Goal: Information Seeking & Learning: Learn about a topic

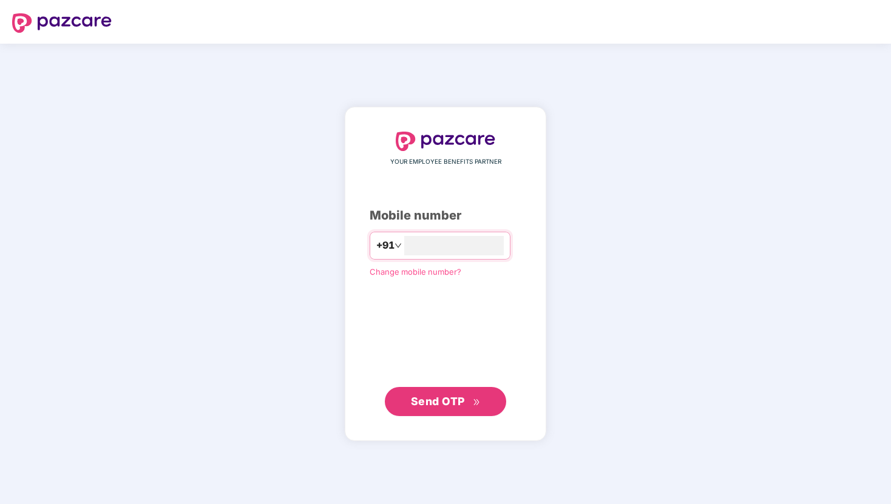
type input "**********"
click at [442, 401] on span "Send OTP" at bounding box center [438, 401] width 54 height 13
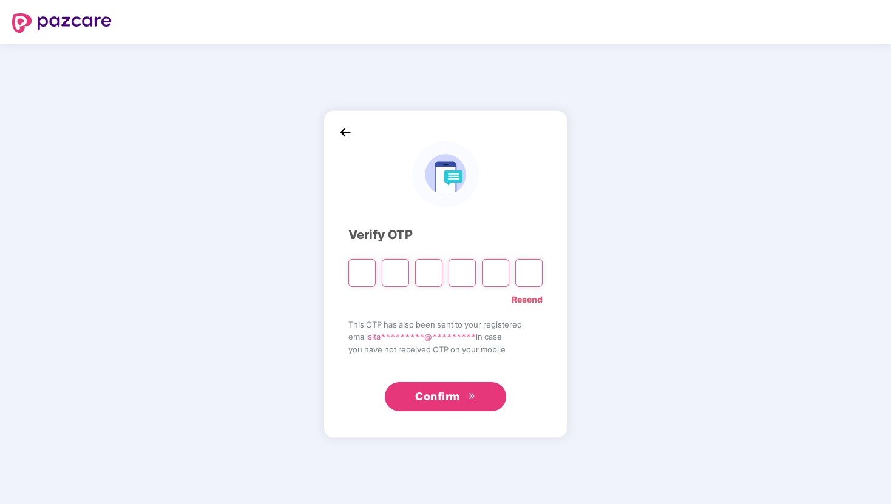
type input "*"
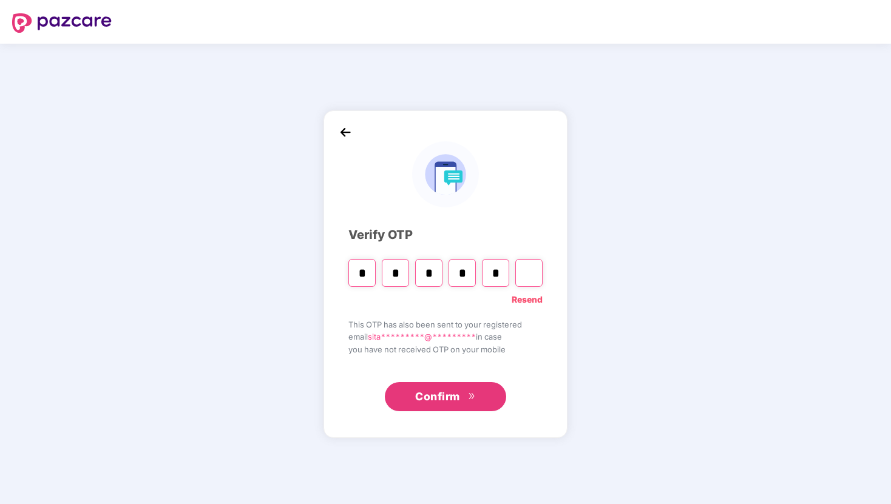
type input "*"
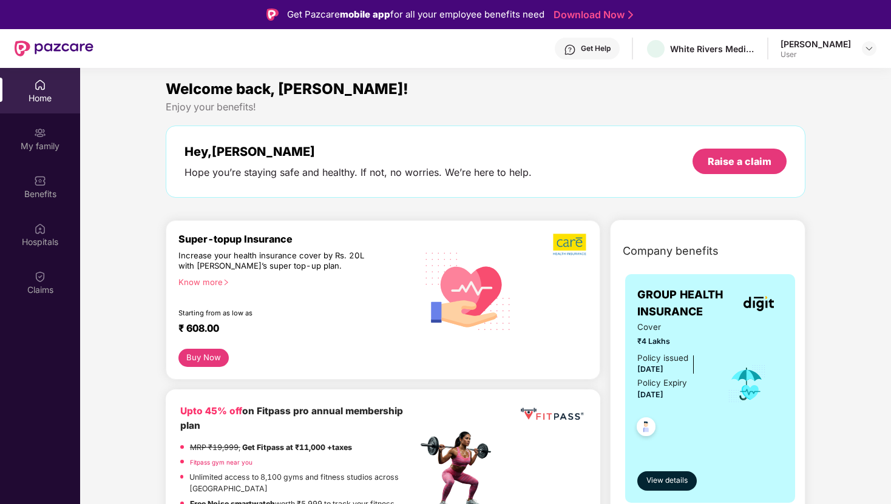
click at [805, 50] on div "User" at bounding box center [815, 55] width 70 height 10
click at [42, 273] on img at bounding box center [40, 277] width 12 height 12
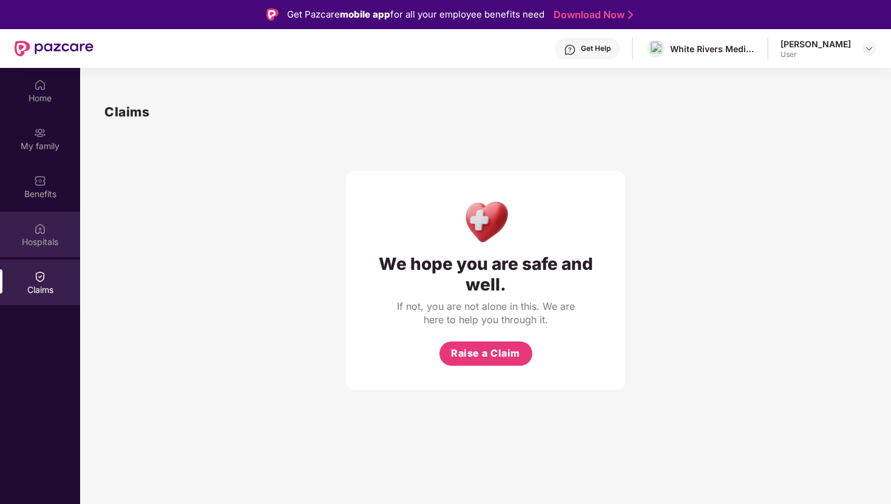
click at [41, 244] on div "Hospitals" at bounding box center [40, 242] width 80 height 12
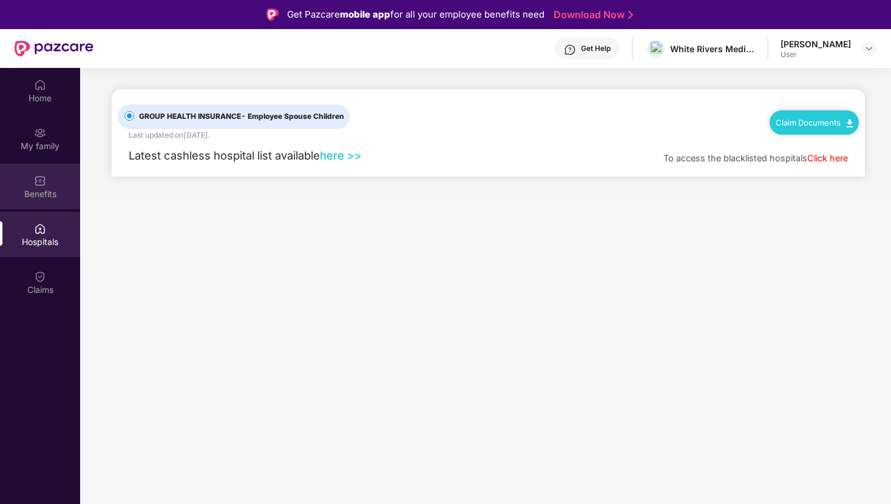
click at [44, 185] on img at bounding box center [40, 181] width 12 height 12
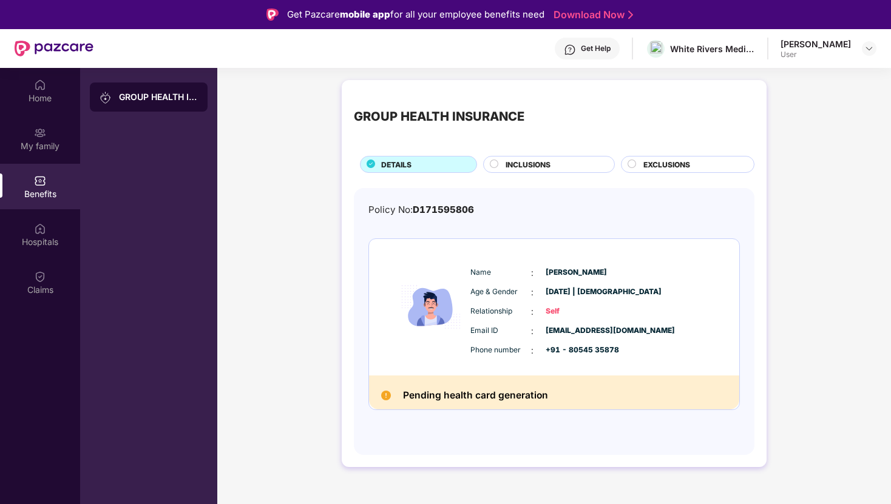
click at [507, 165] on span "INCLUSIONS" at bounding box center [527, 165] width 45 height 12
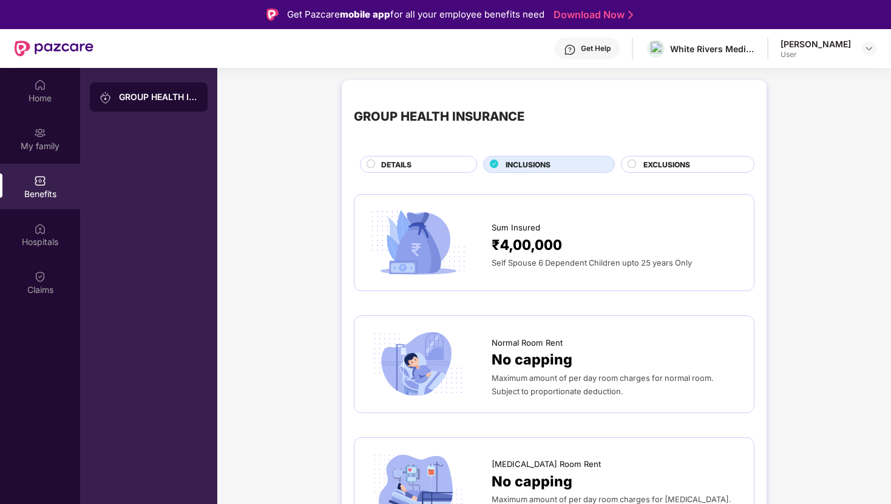
click at [670, 159] on span "EXCLUSIONS" at bounding box center [666, 165] width 47 height 12
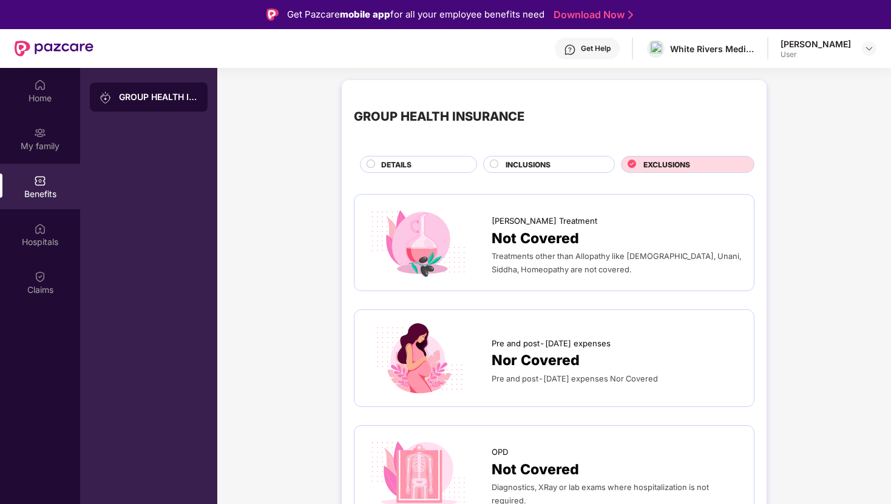
click at [526, 168] on span "INCLUSIONS" at bounding box center [527, 165] width 45 height 12
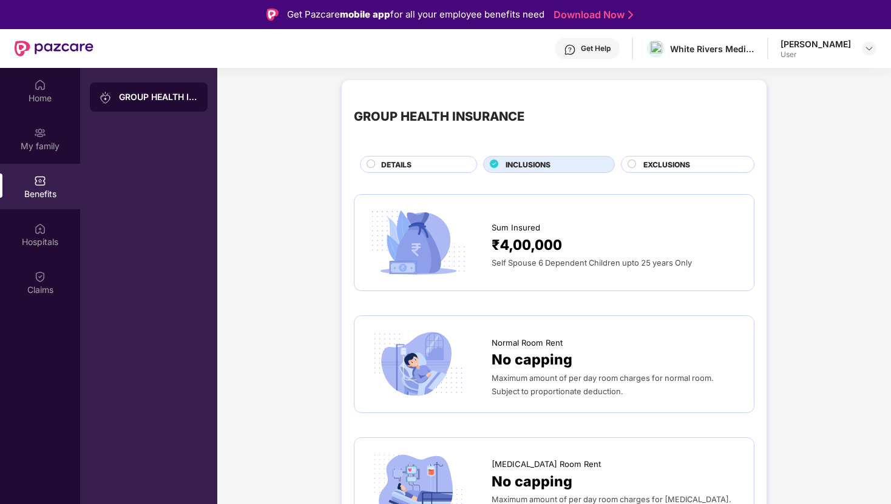
click at [429, 158] on div "DETAILS" at bounding box center [418, 164] width 117 height 17
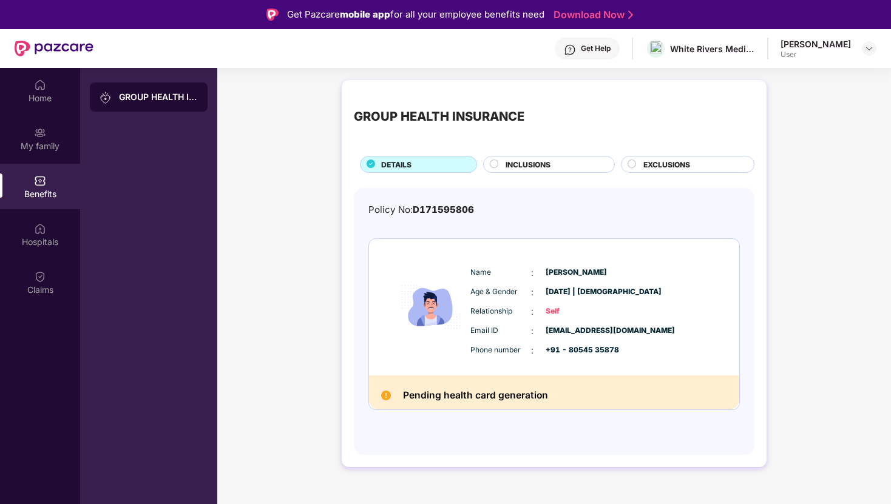
click at [544, 169] on span "INCLUSIONS" at bounding box center [527, 165] width 45 height 12
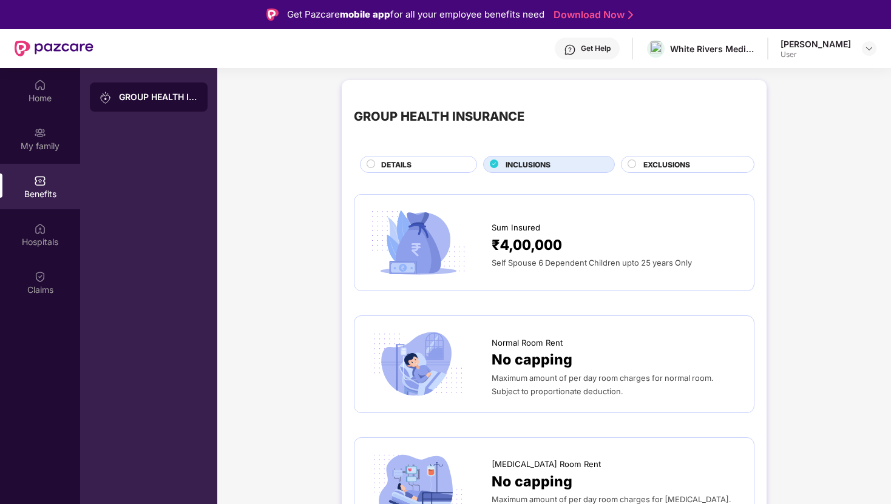
click at [521, 235] on span "₹4,00,000" at bounding box center [526, 245] width 70 height 22
click at [377, 244] on img at bounding box center [417, 243] width 103 height 72
click at [49, 241] on div "Hospitals" at bounding box center [40, 242] width 80 height 12
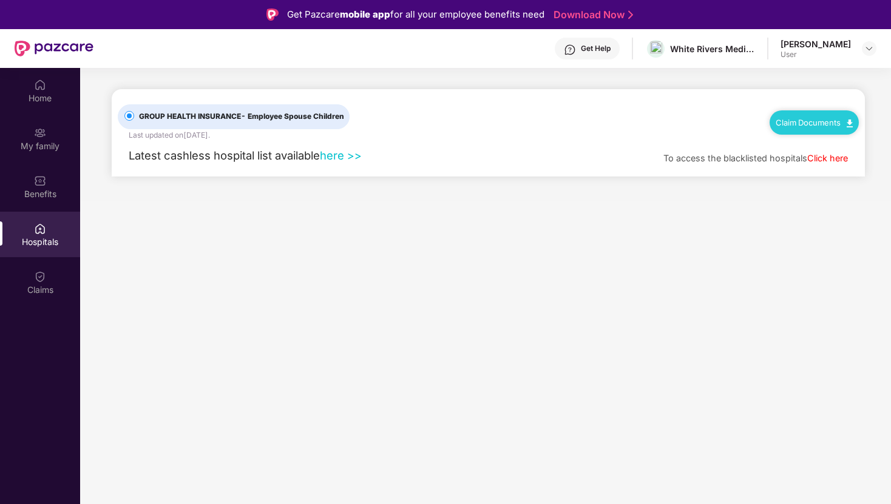
click at [342, 159] on link "here >>" at bounding box center [341, 155] width 42 height 13
click at [41, 272] on img at bounding box center [40, 277] width 12 height 12
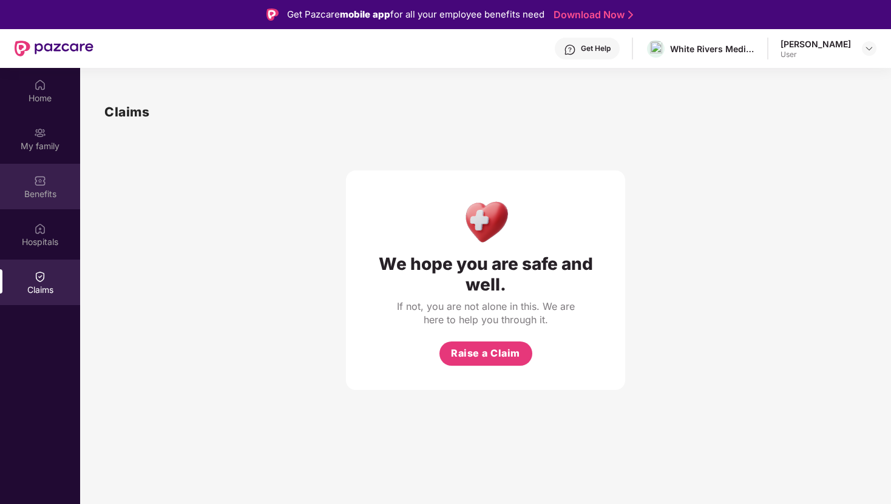
click at [42, 198] on div "Benefits" at bounding box center [40, 194] width 80 height 12
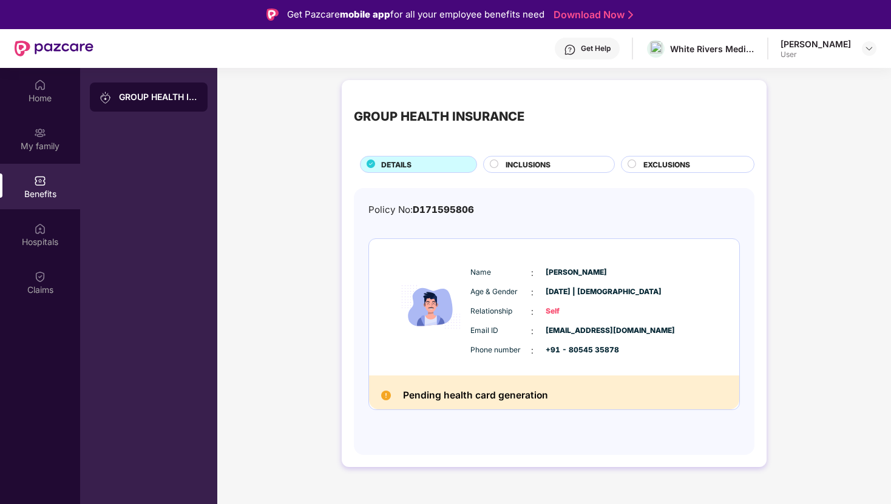
click at [524, 161] on span "INCLUSIONS" at bounding box center [527, 165] width 45 height 12
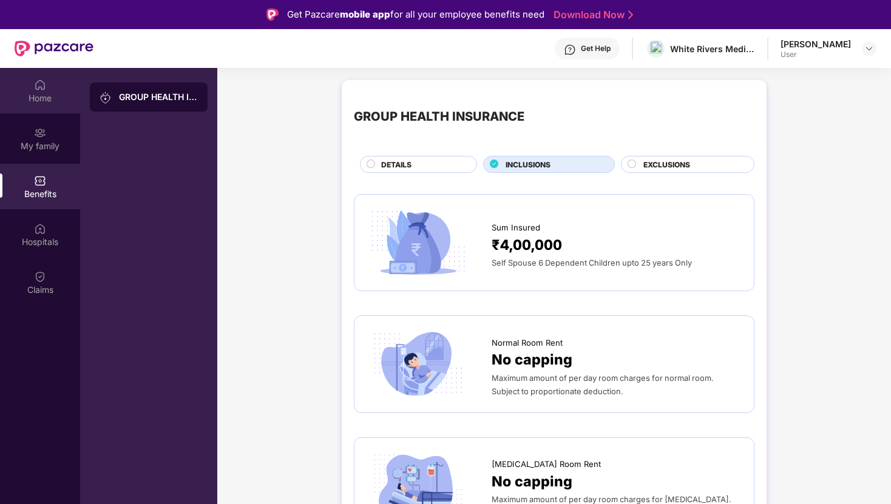
click at [44, 100] on div "Home" at bounding box center [40, 98] width 80 height 12
